Goal: Task Accomplishment & Management: Complete application form

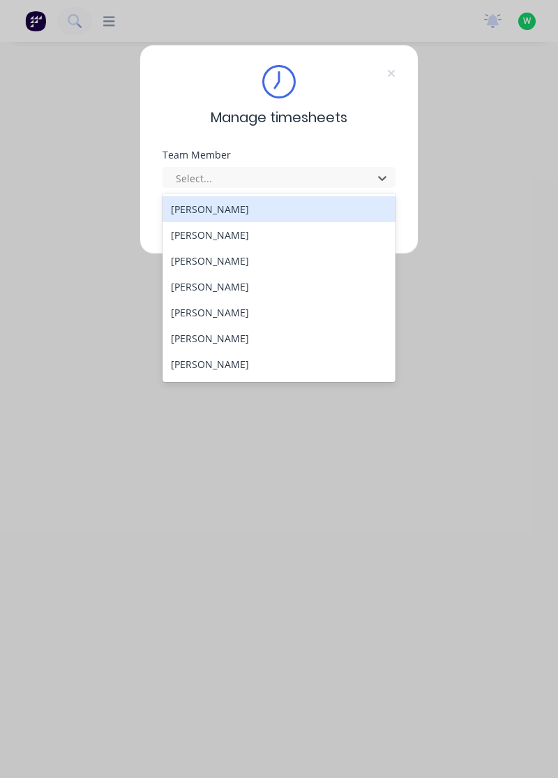
click at [228, 313] on div "[PERSON_NAME]" at bounding box center [280, 312] width 234 height 26
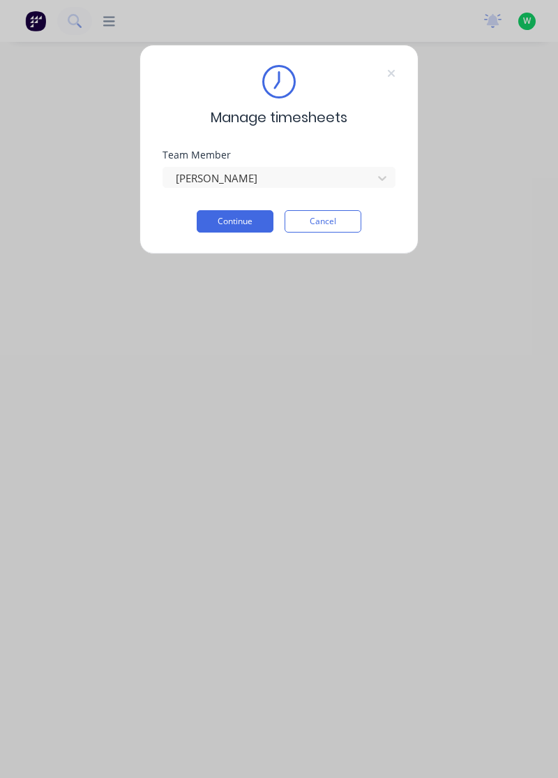
click at [244, 219] on button "Continue" at bounding box center [235, 221] width 77 height 22
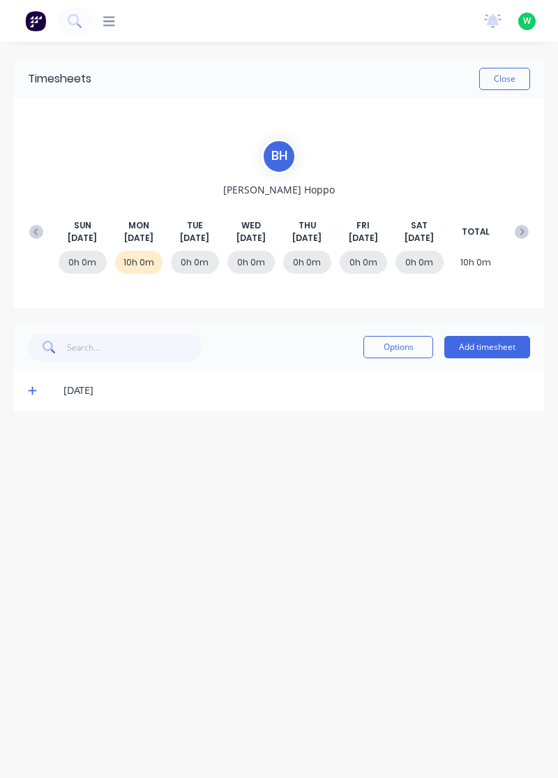
click at [499, 343] on button "Add timesheet" at bounding box center [488, 347] width 86 height 22
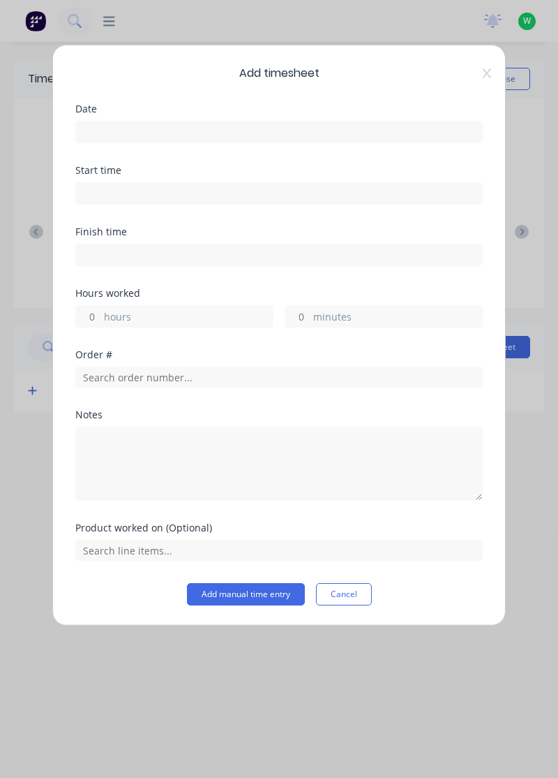
click at [157, 131] on input at bounding box center [279, 131] width 406 height 21
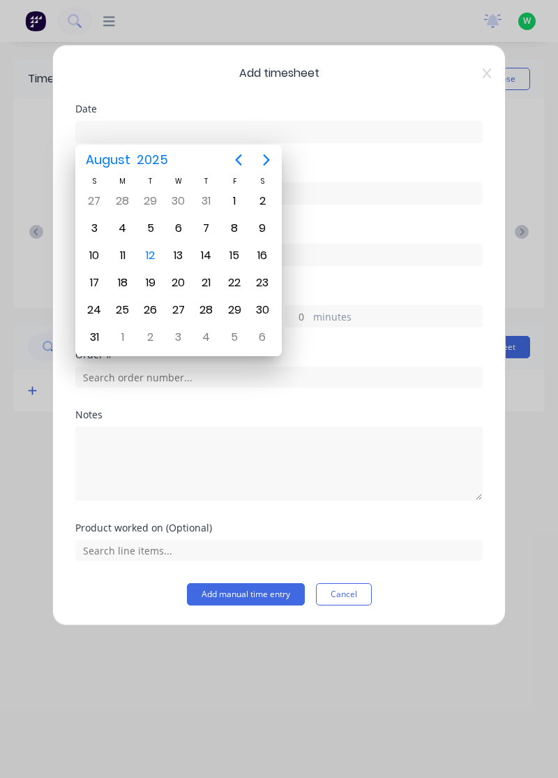
click at [154, 254] on div "12" at bounding box center [150, 255] width 21 height 21
type input "[DATE]"
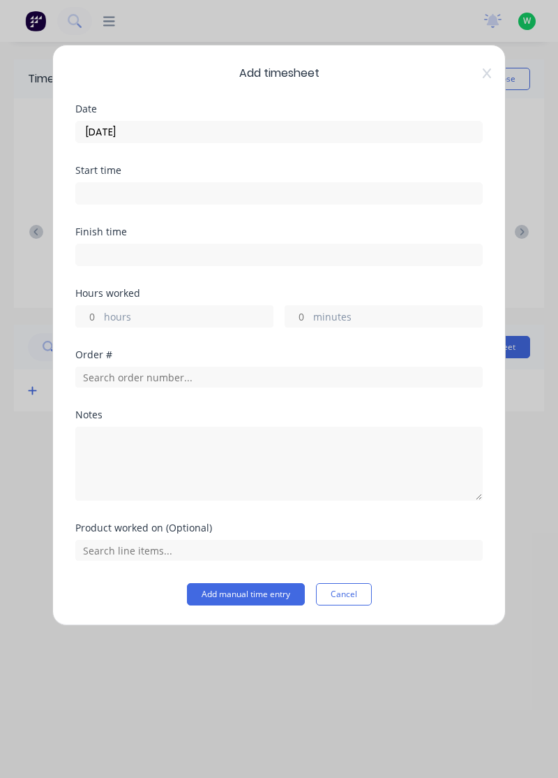
click at [149, 311] on label "hours" at bounding box center [188, 317] width 169 height 17
click at [101, 311] on input "hours" at bounding box center [88, 316] width 24 height 21
type input "2"
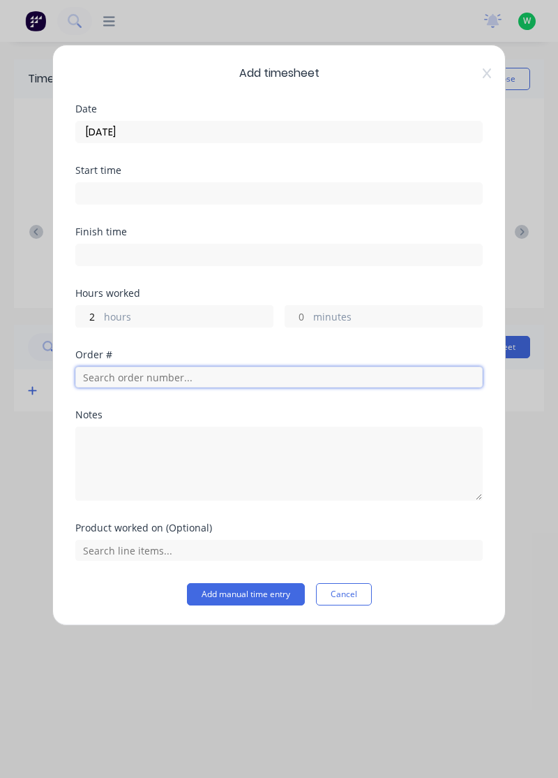
click at [149, 371] on input "text" at bounding box center [279, 377] width 408 height 21
type input "18992"
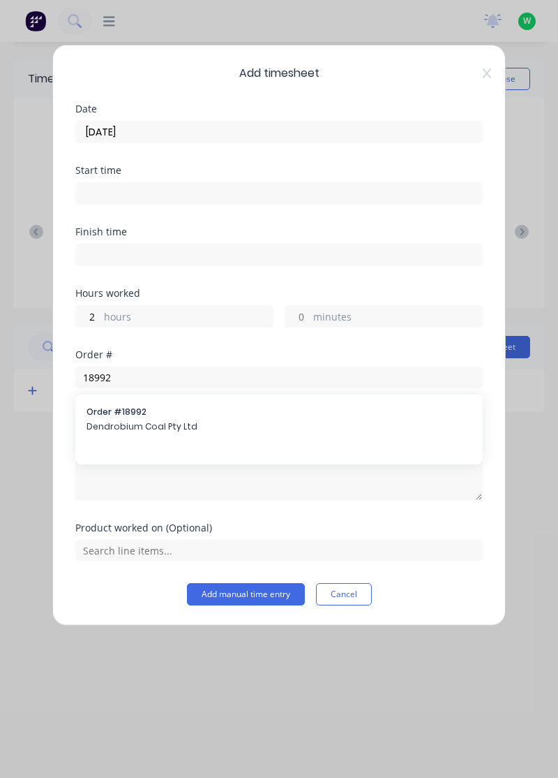
click at [158, 428] on span "Dendrobium Coal Pty Ltd" at bounding box center [279, 426] width 385 height 13
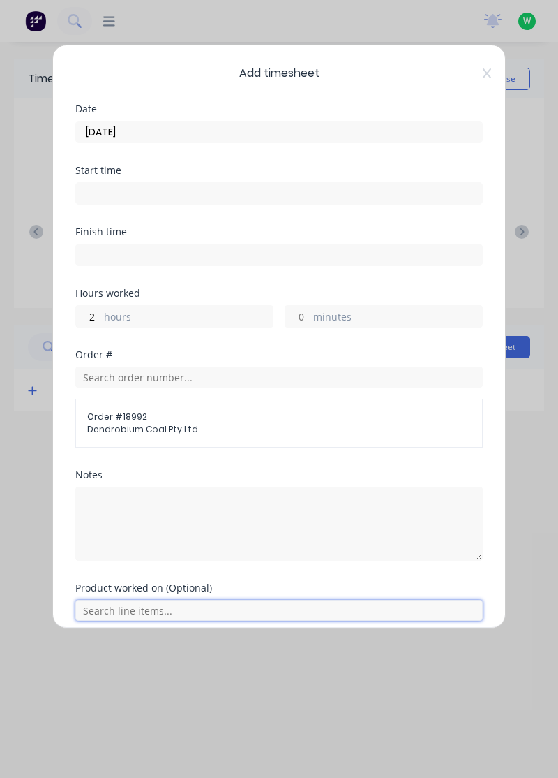
click at [149, 607] on input "text" at bounding box center [279, 610] width 408 height 21
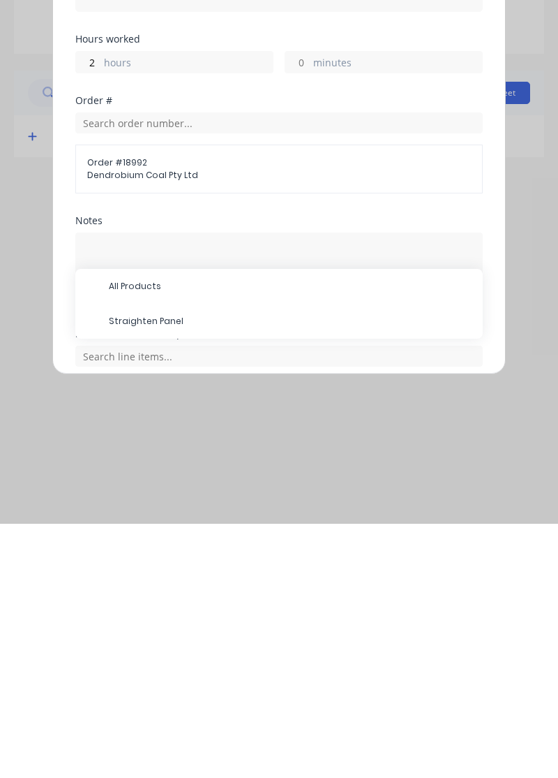
click at [158, 575] on span "Straighten Panel" at bounding box center [290, 575] width 363 height 13
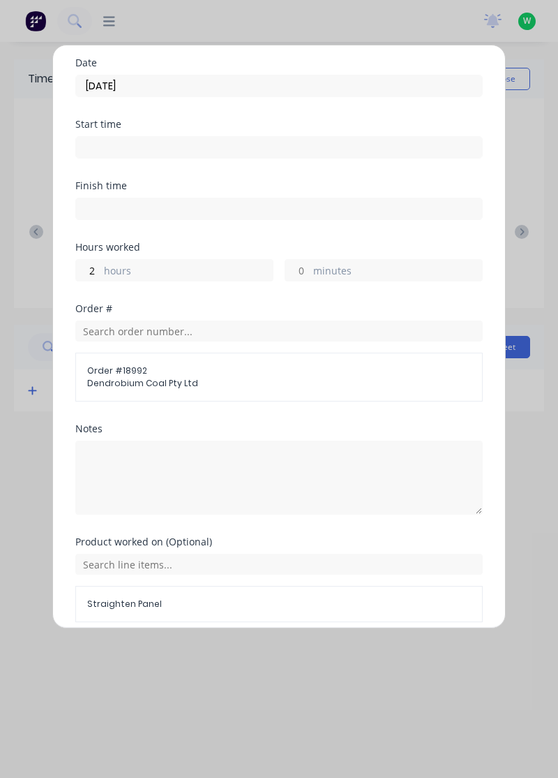
scroll to position [101, 0]
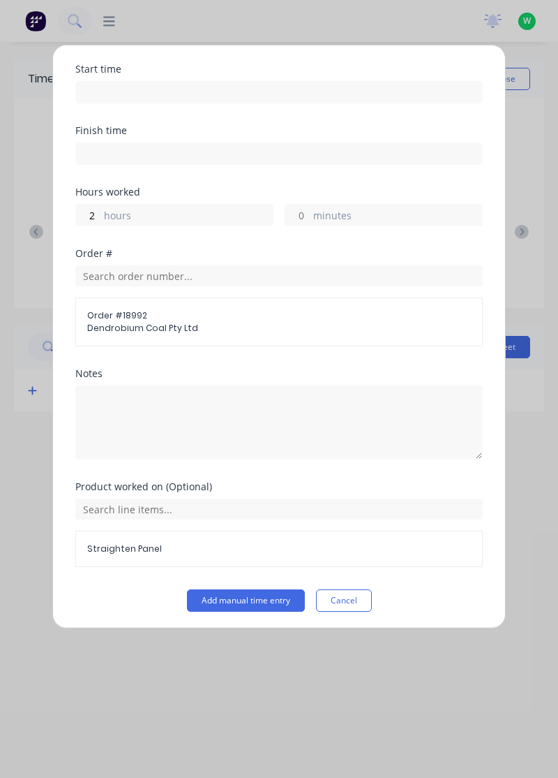
click at [249, 599] on button "Add manual time entry" at bounding box center [246, 600] width 118 height 22
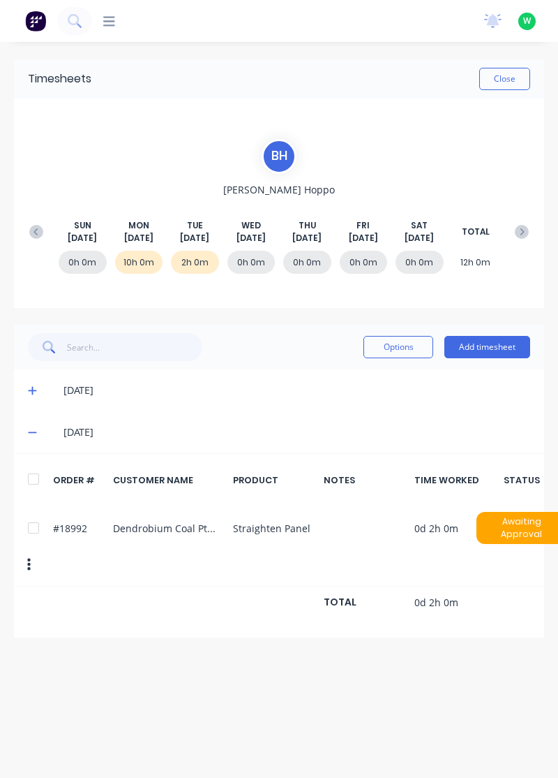
click at [501, 348] on button "Add timesheet" at bounding box center [488, 347] width 86 height 22
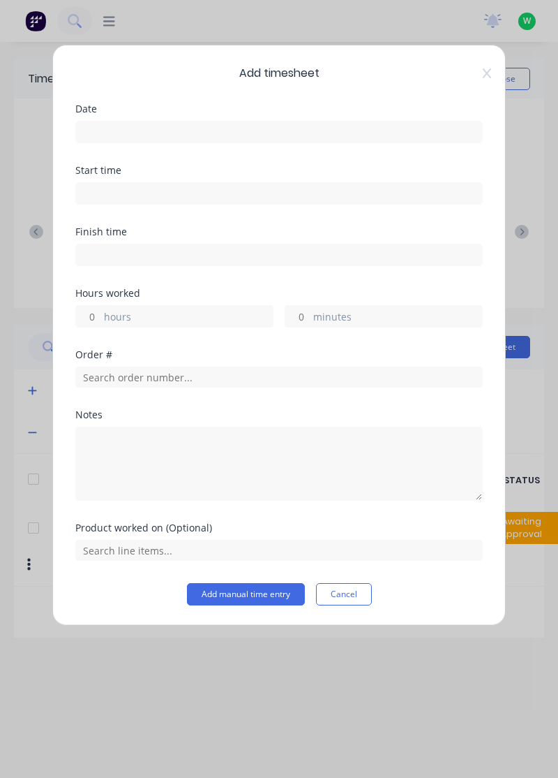
click at [162, 133] on input at bounding box center [279, 131] width 406 height 21
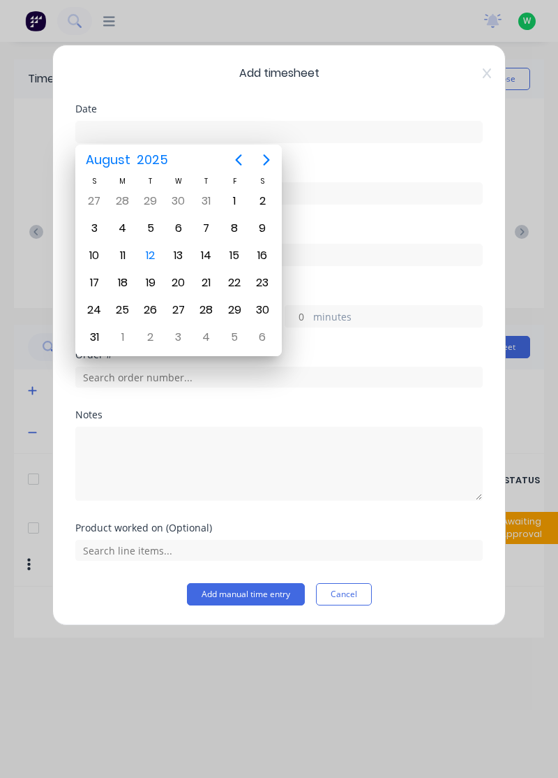
click at [152, 258] on div "12" at bounding box center [150, 255] width 21 height 21
type input "[DATE]"
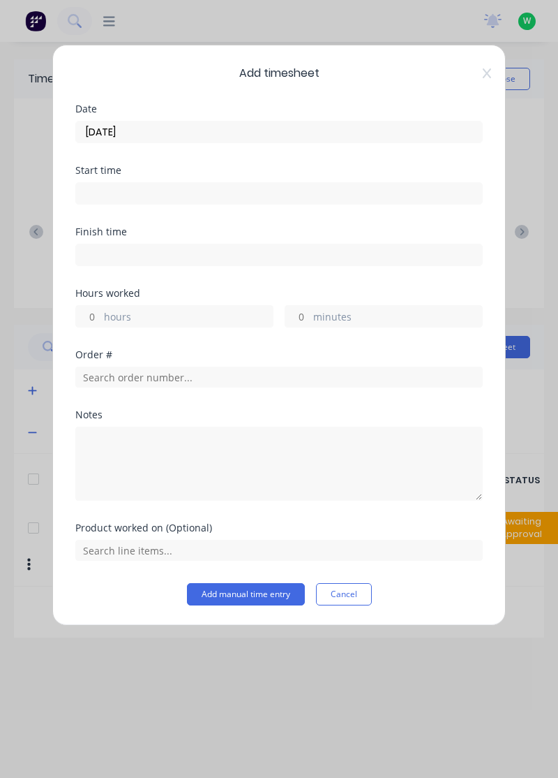
click at [154, 317] on label "hours" at bounding box center [188, 317] width 169 height 17
click at [101, 317] on input "hours" at bounding box center [88, 316] width 24 height 21
type input "3"
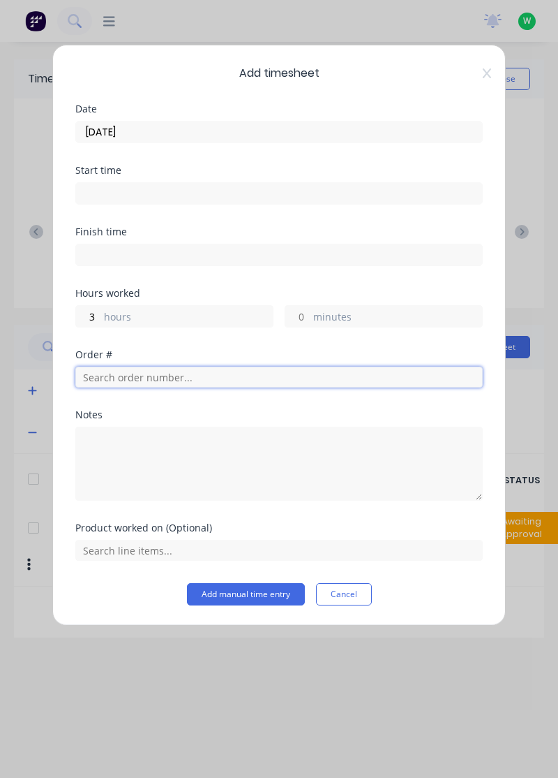
click at [147, 377] on input "text" at bounding box center [279, 377] width 408 height 21
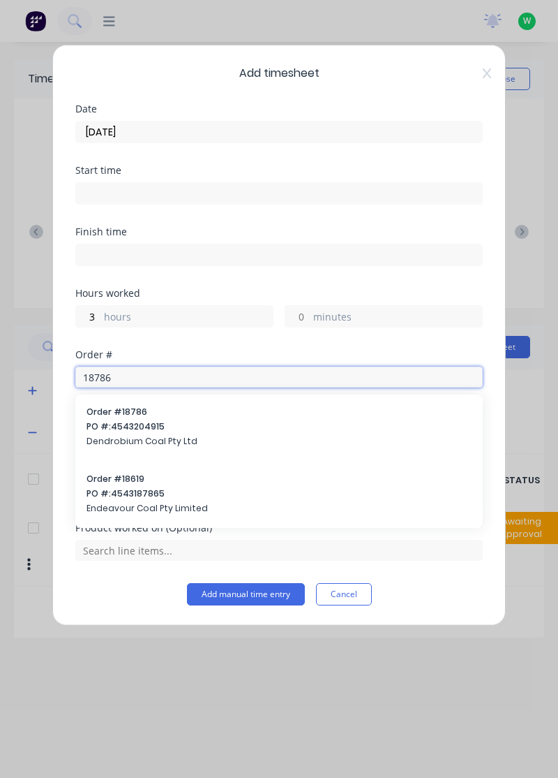
type input "18786"
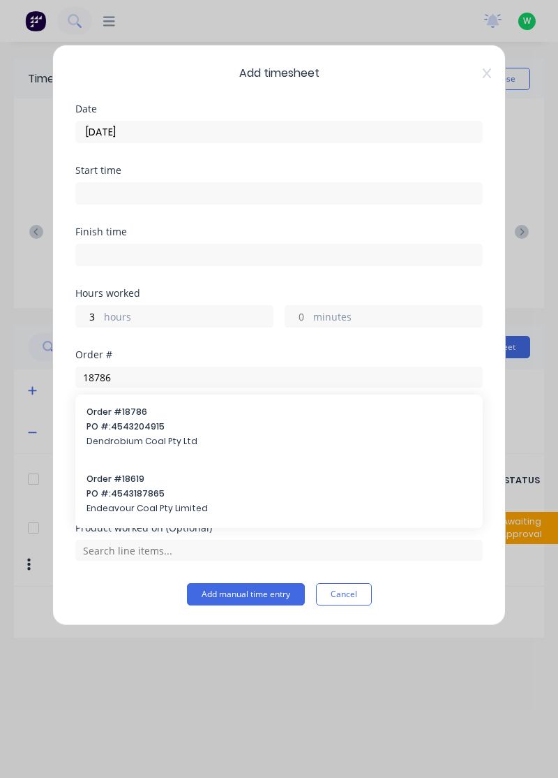
click at [140, 438] on span "Dendrobium Coal Pty Ltd" at bounding box center [279, 441] width 385 height 13
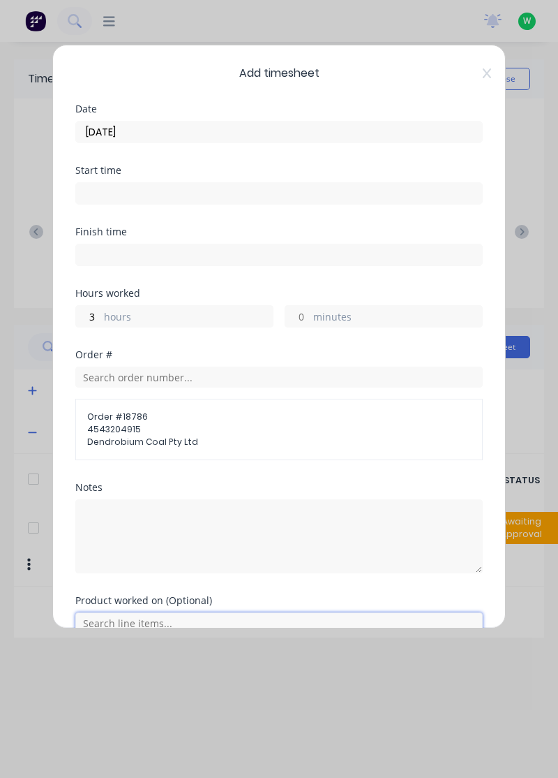
click at [144, 621] on input "text" at bounding box center [279, 622] width 408 height 21
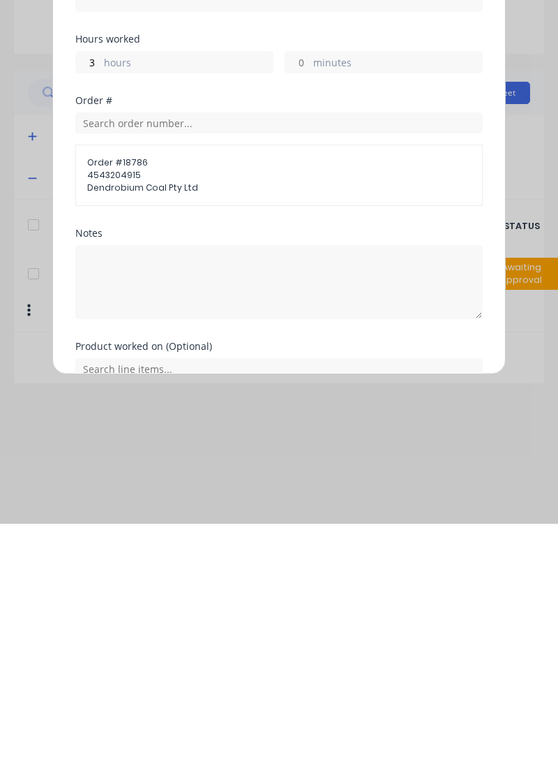
click at [254, 666] on button "Add manual time entry" at bounding box center [246, 667] width 118 height 22
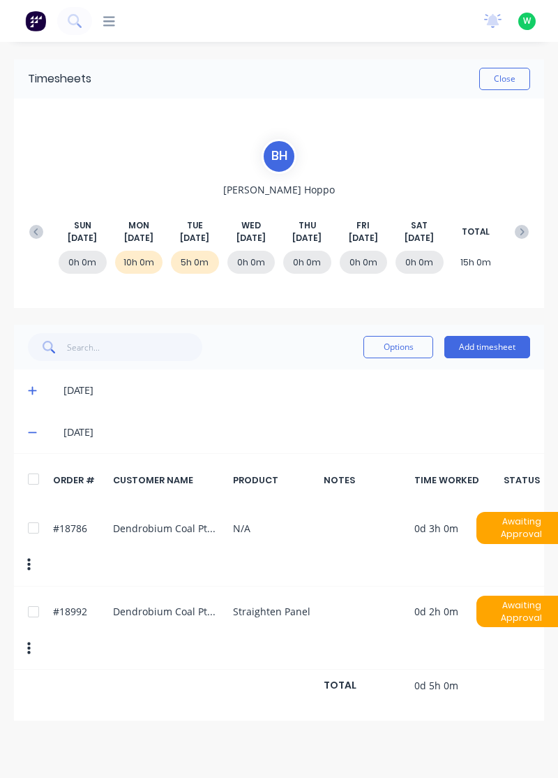
click at [496, 350] on button "Add timesheet" at bounding box center [488, 347] width 86 height 22
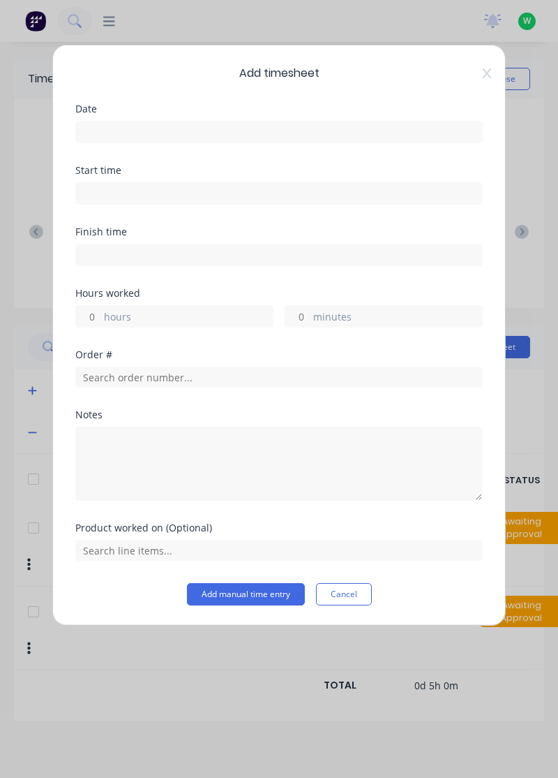
click at [161, 135] on input at bounding box center [279, 131] width 406 height 21
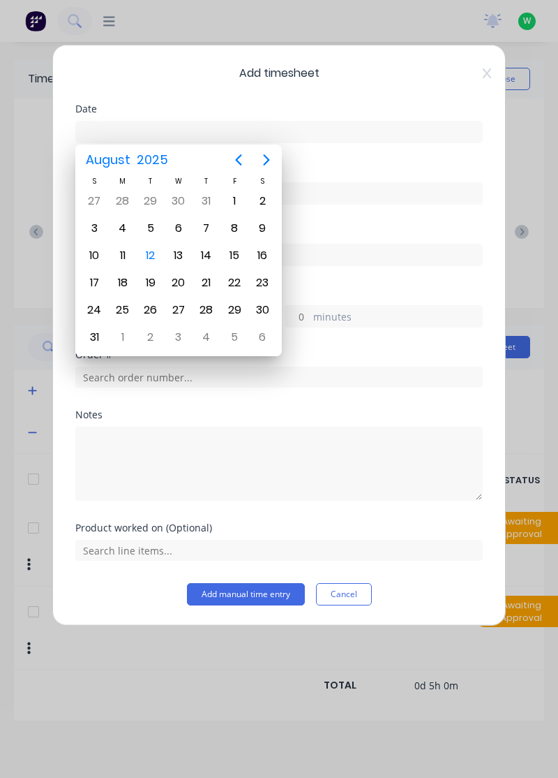
click at [156, 256] on div "12" at bounding box center [150, 255] width 21 height 21
type input "[DATE]"
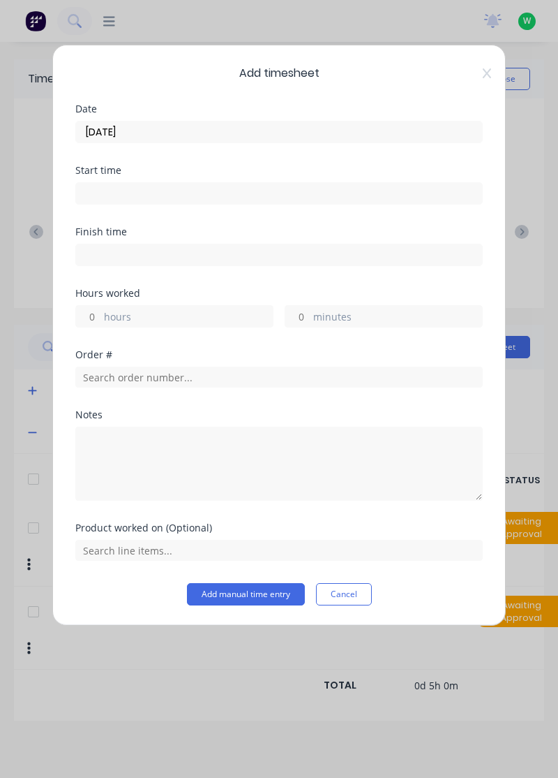
click at [148, 314] on label "hours" at bounding box center [188, 317] width 169 height 17
click at [101, 314] on input "hours" at bounding box center [88, 316] width 24 height 21
type input "5"
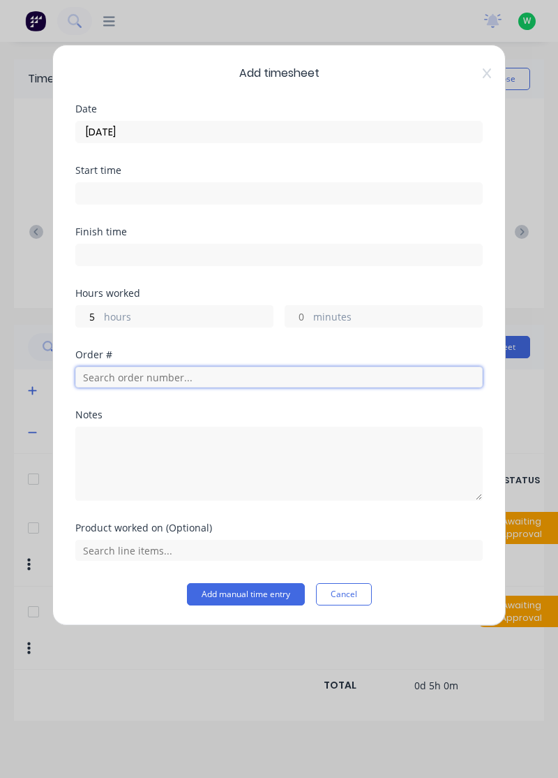
click at [141, 376] on input "text" at bounding box center [279, 377] width 408 height 21
type input "18721"
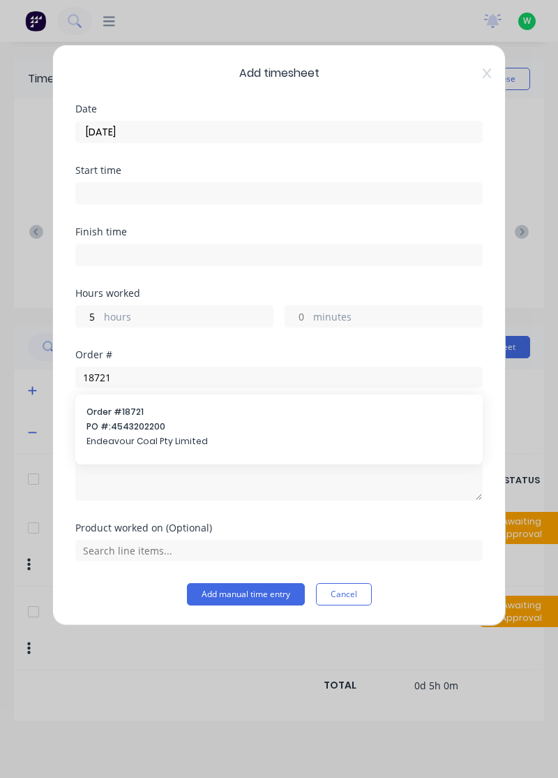
click at [160, 440] on span "Endeavour Coal Pty Limited" at bounding box center [279, 441] width 385 height 13
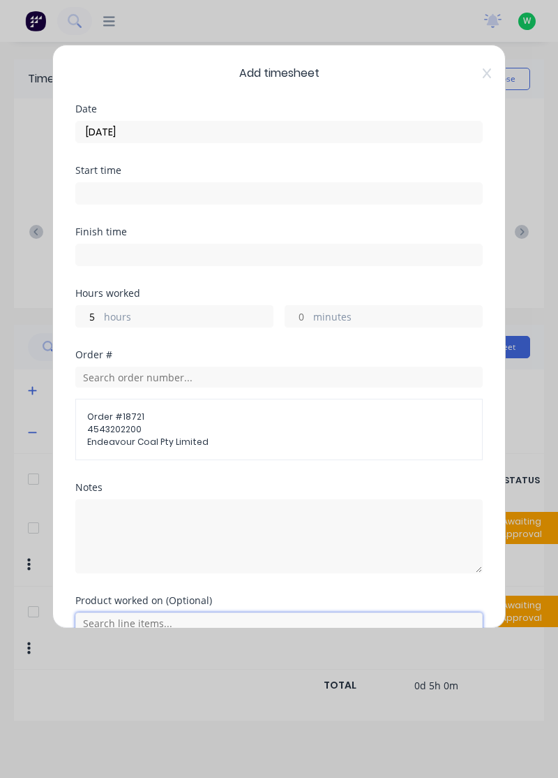
click at [149, 619] on input "text" at bounding box center [279, 622] width 408 height 21
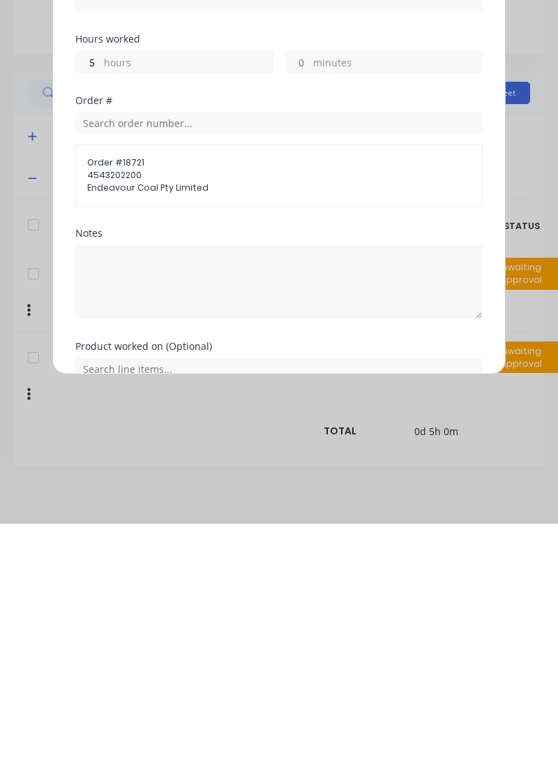
click at [250, 666] on button "Add manual time entry" at bounding box center [246, 667] width 118 height 22
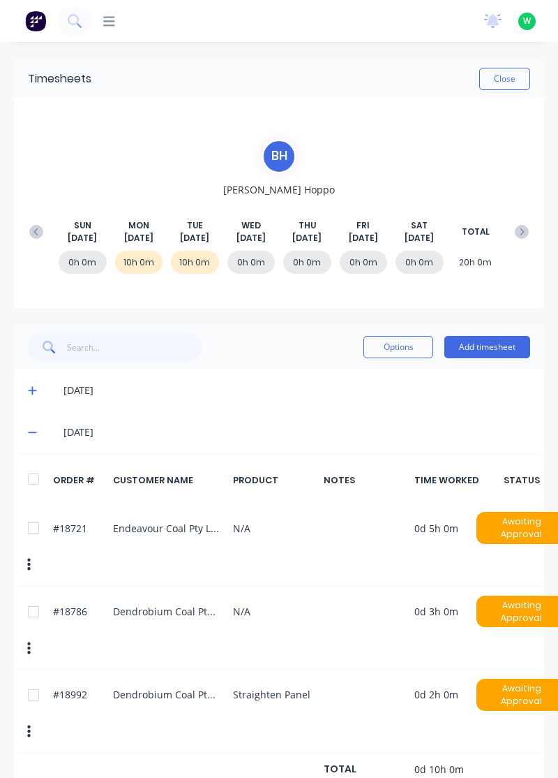
click at [497, 348] on button "Add timesheet" at bounding box center [488, 347] width 86 height 22
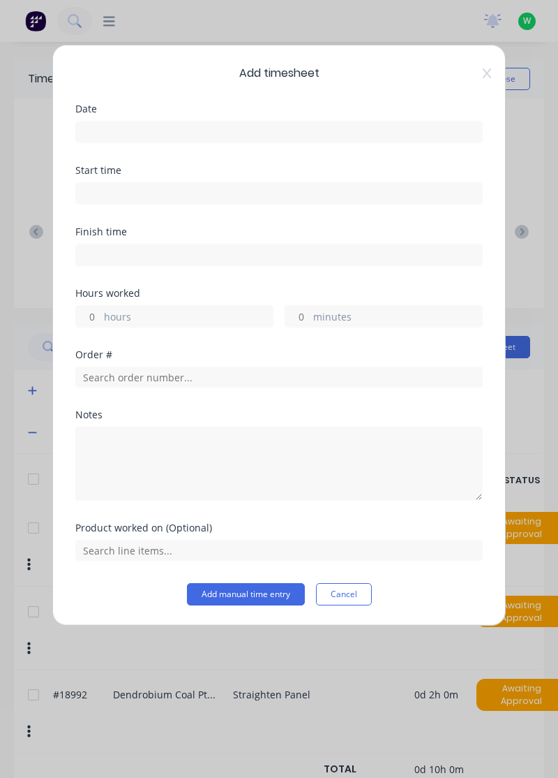
click at [153, 136] on input at bounding box center [279, 131] width 406 height 21
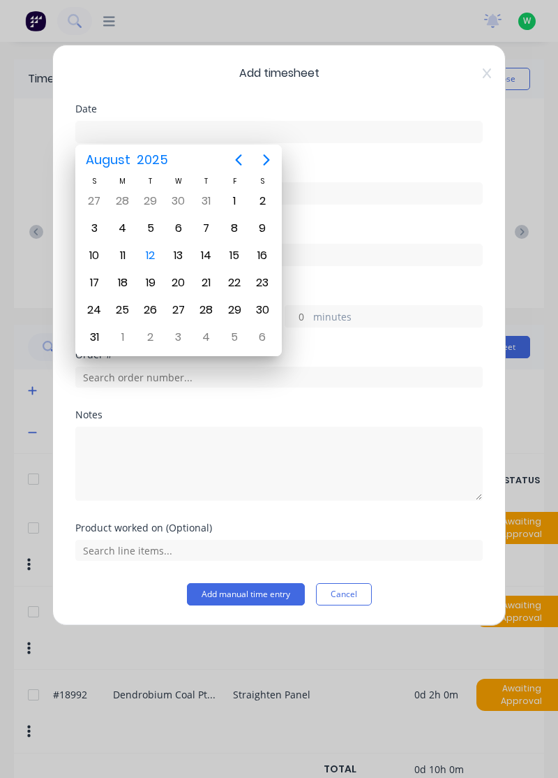
click at [180, 258] on div "13" at bounding box center [178, 255] width 21 height 21
type input "[DATE]"
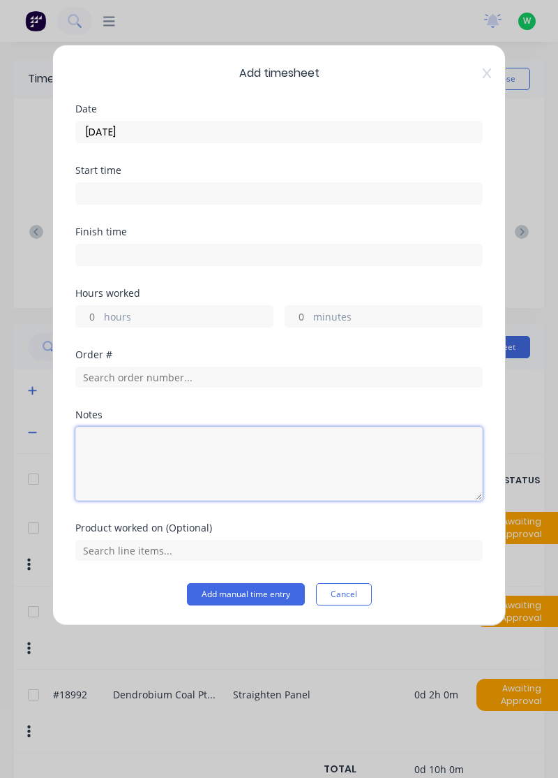
click at [149, 452] on textarea at bounding box center [279, 464] width 408 height 74
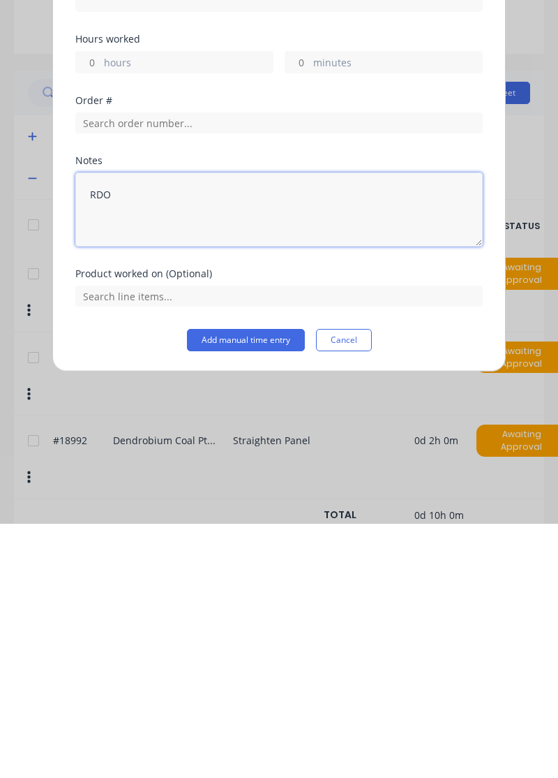
type textarea "RDO"
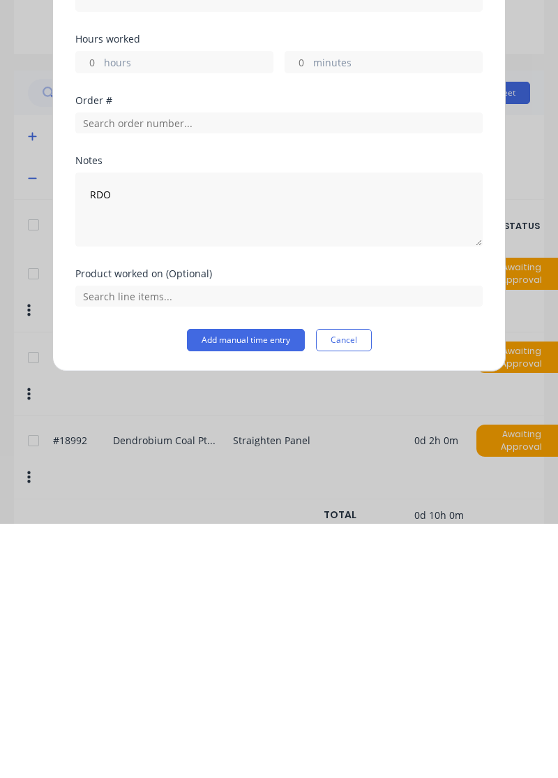
click at [253, 589] on button "Add manual time entry" at bounding box center [246, 594] width 118 height 22
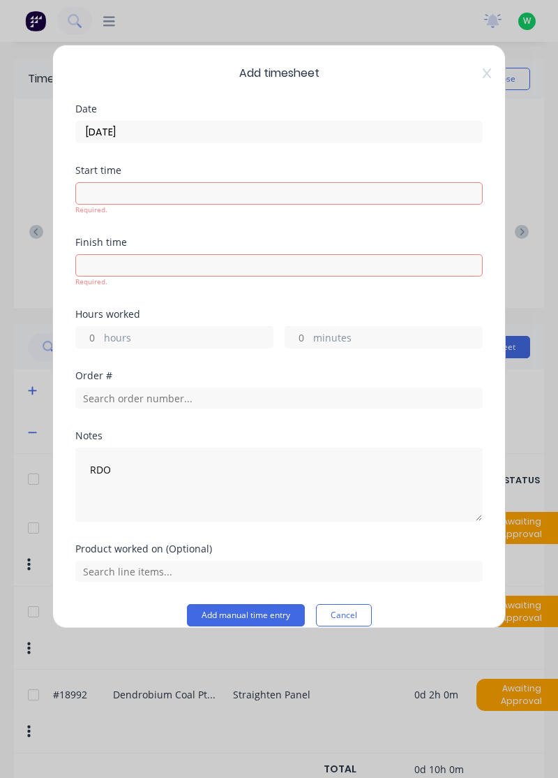
click at [156, 339] on label "hours" at bounding box center [188, 338] width 169 height 17
click at [101, 339] on input "hours" at bounding box center [88, 337] width 24 height 21
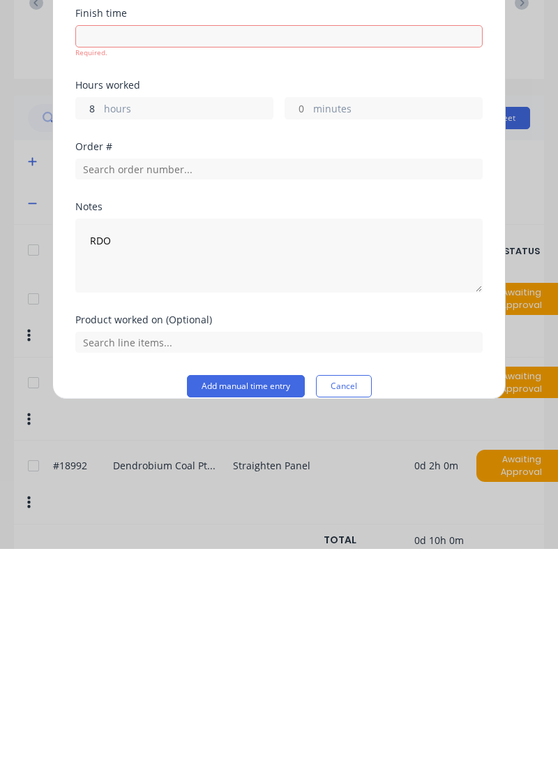
type input "8"
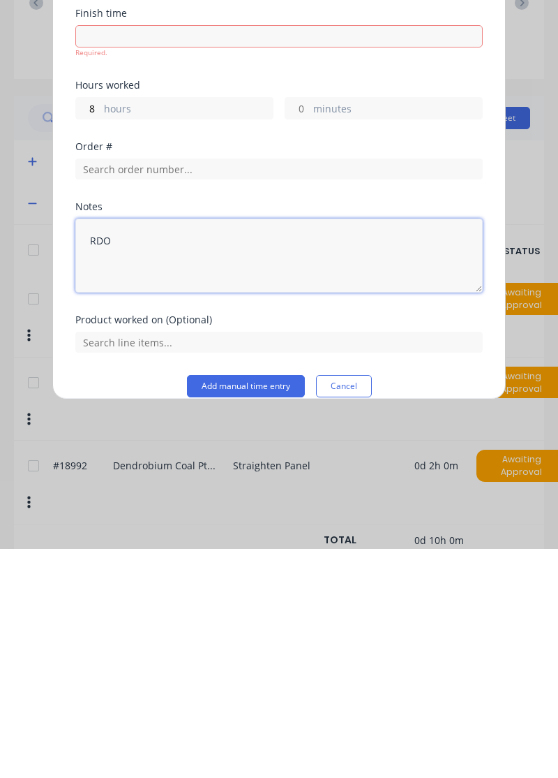
click at [154, 500] on div "Notes RDO" at bounding box center [279, 487] width 408 height 113
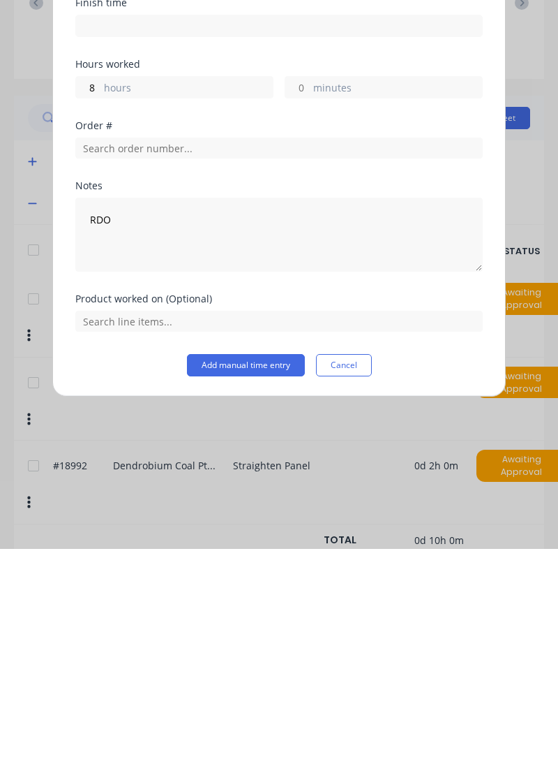
click at [260, 593] on button "Add manual time entry" at bounding box center [246, 594] width 118 height 22
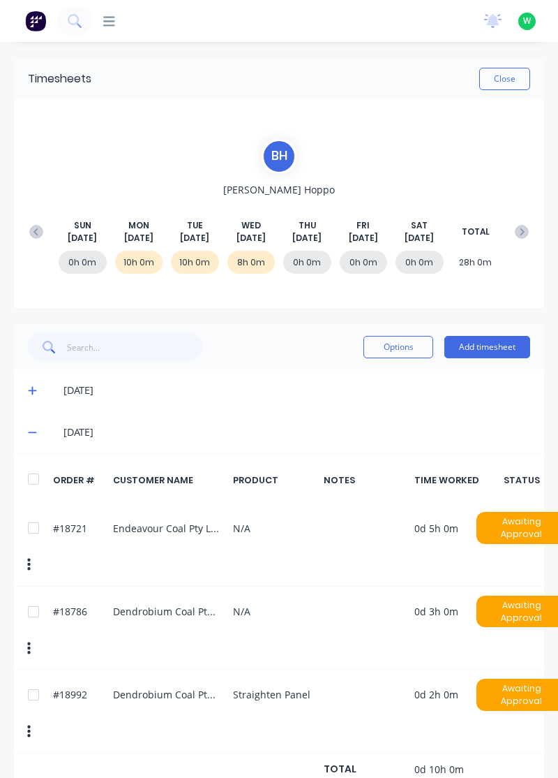
click at [513, 82] on button "Close" at bounding box center [505, 79] width 51 height 22
